Goal: Transaction & Acquisition: Purchase product/service

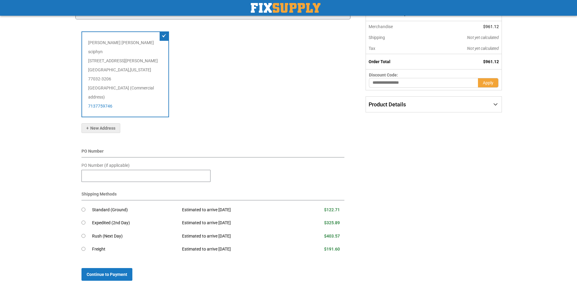
scroll to position [91, 0]
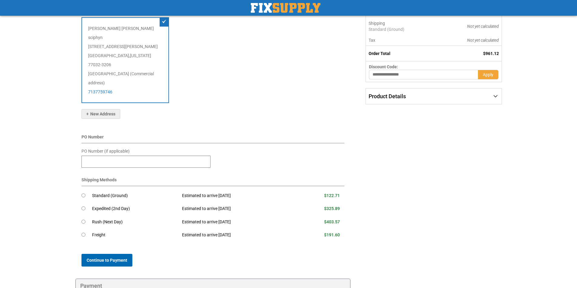
click at [115, 254] on button "Continue to Payment" at bounding box center [106, 260] width 51 height 13
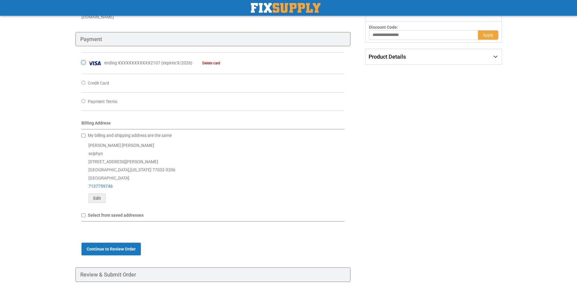
scroll to position [150, 0]
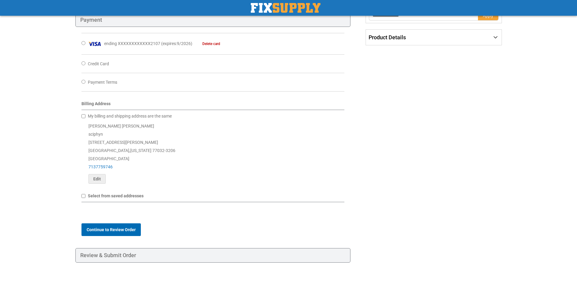
click at [110, 228] on span "Continue to Review Order" at bounding box center [111, 230] width 49 height 5
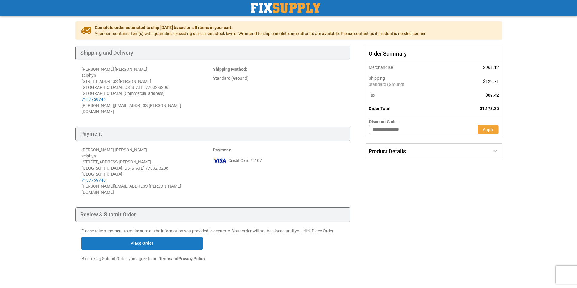
scroll to position [37, 0]
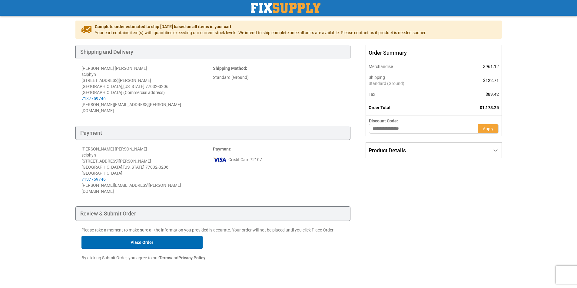
click at [179, 236] on button "Place Order" at bounding box center [141, 242] width 121 height 13
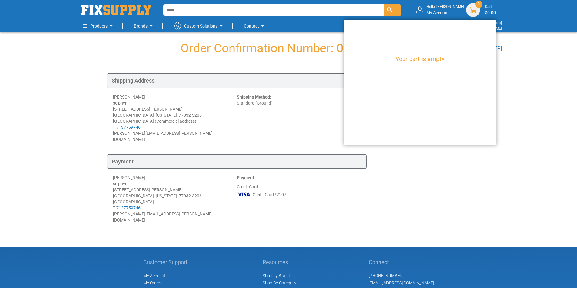
click at [475, 12] on span at bounding box center [473, 10] width 14 height 14
